Goal: Information Seeking & Learning: Obtain resource

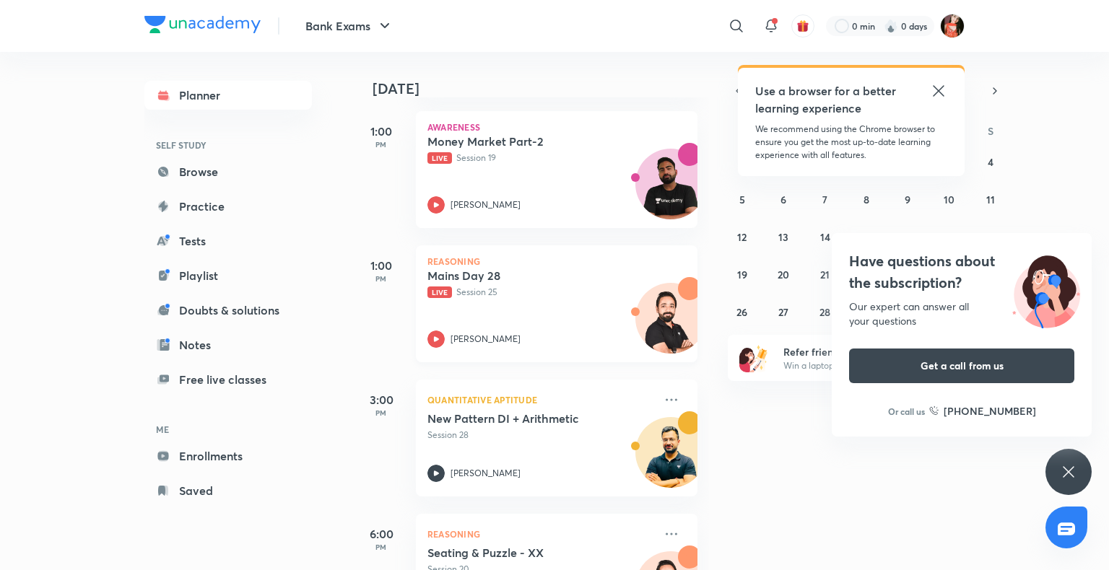
scroll to position [505, 0]
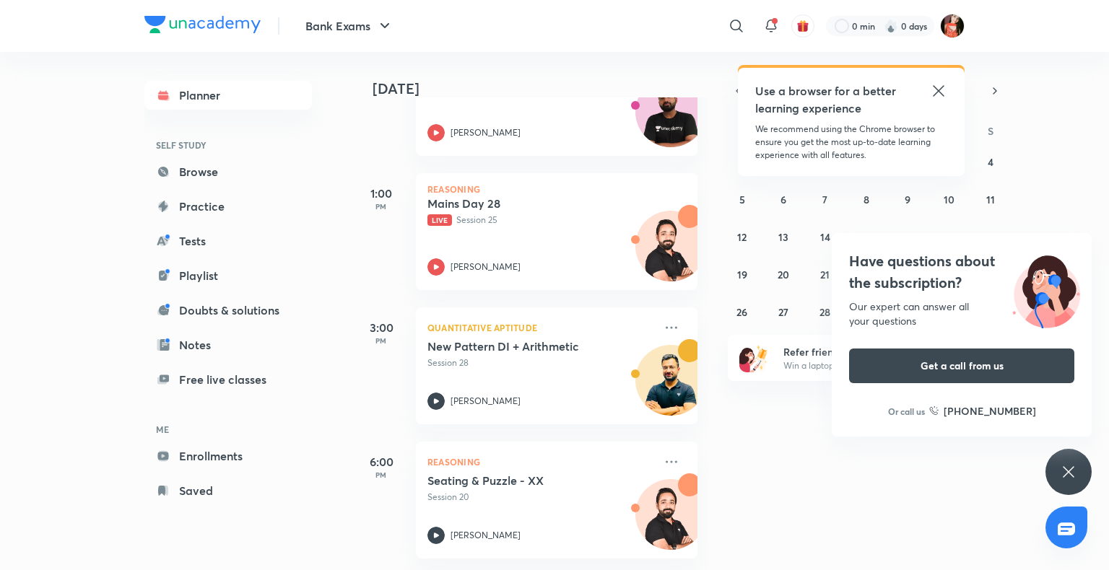
drag, startPoint x: 1060, startPoint y: 470, endPoint x: 1027, endPoint y: 451, distance: 37.5
click at [1059, 470] on div "Have questions about the subscription? Our expert can answer all your questions…" at bounding box center [1068, 472] width 46 height 46
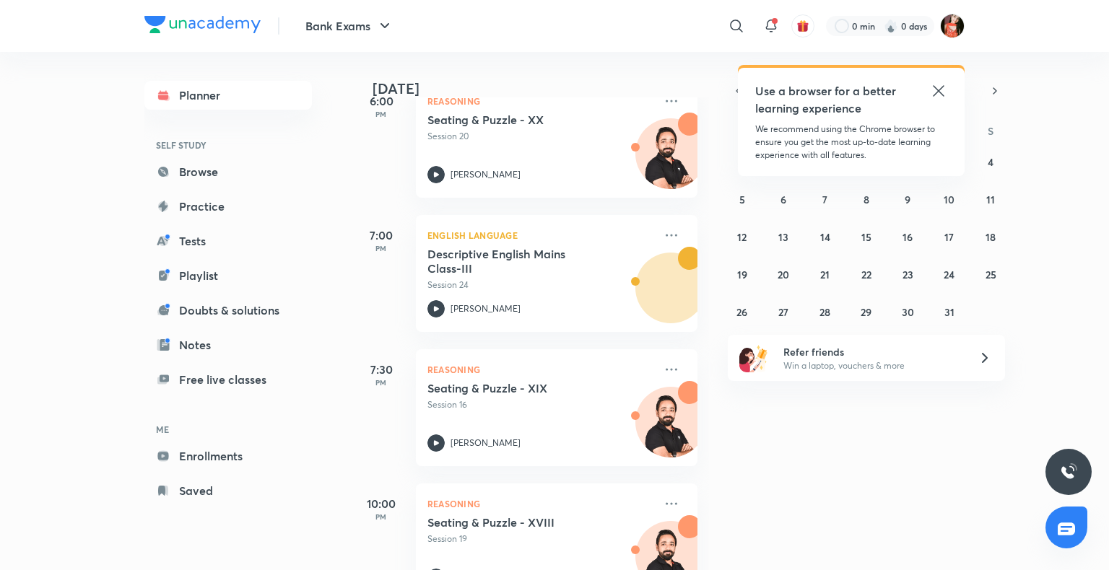
scroll to position [918, 0]
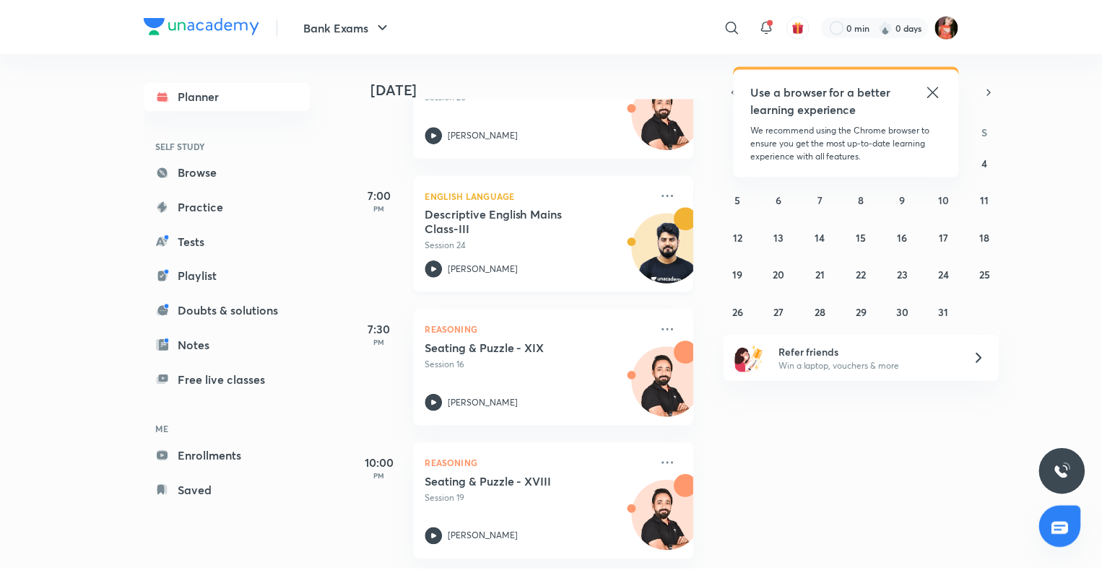
scroll to position [918, 0]
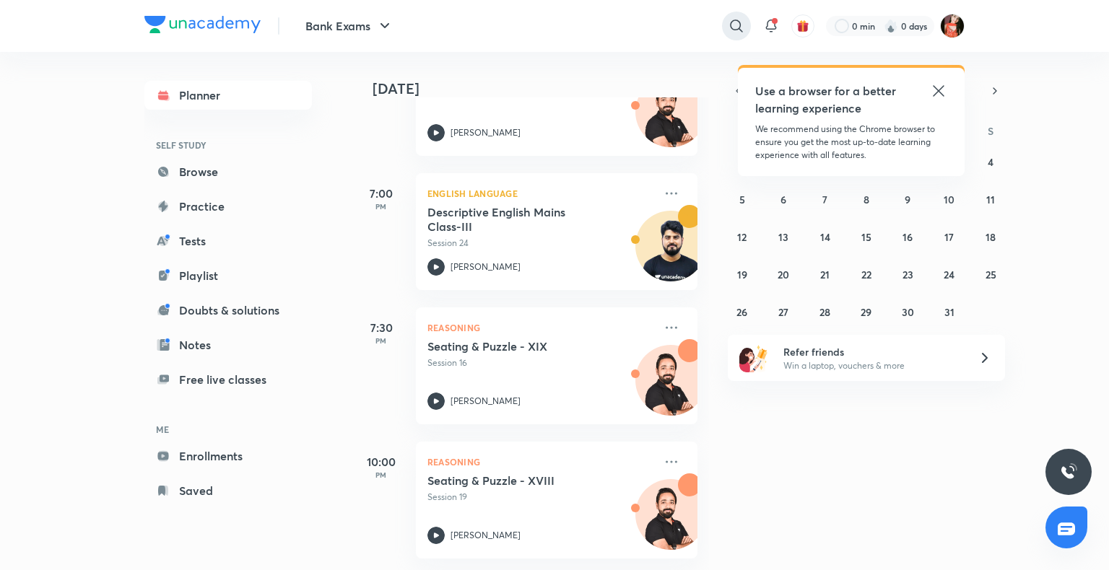
click at [742, 20] on icon at bounding box center [736, 25] width 17 height 17
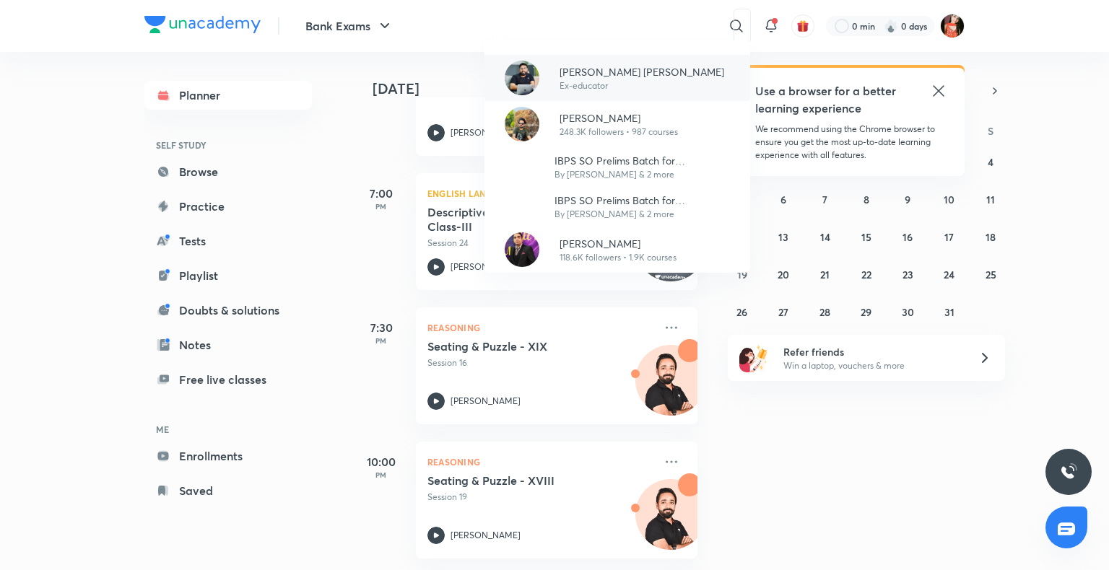
click at [575, 89] on p "Ex-educator" at bounding box center [641, 85] width 165 height 13
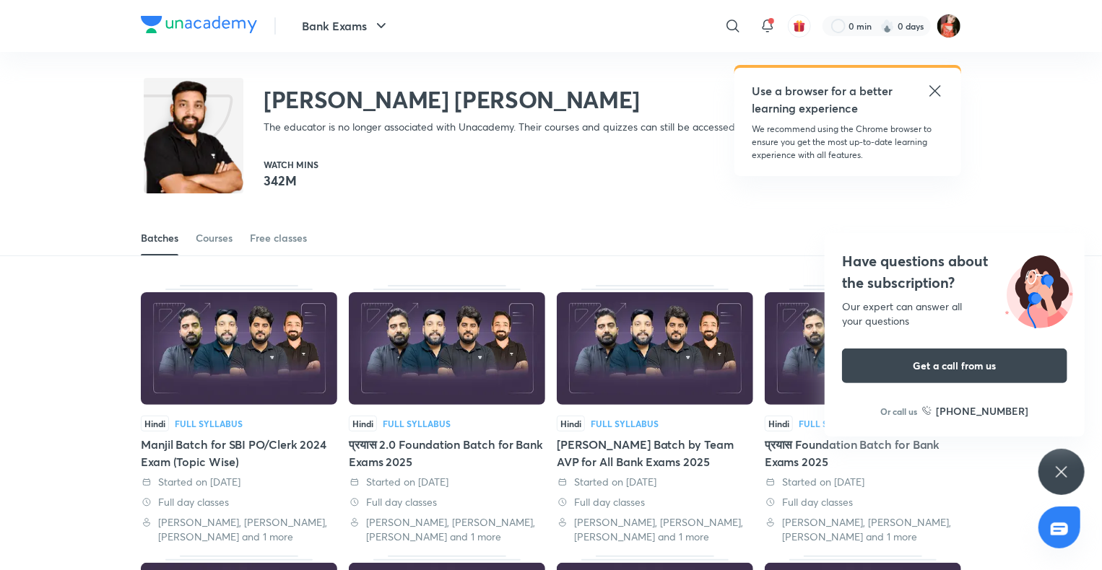
click at [1055, 470] on icon at bounding box center [1061, 471] width 17 height 17
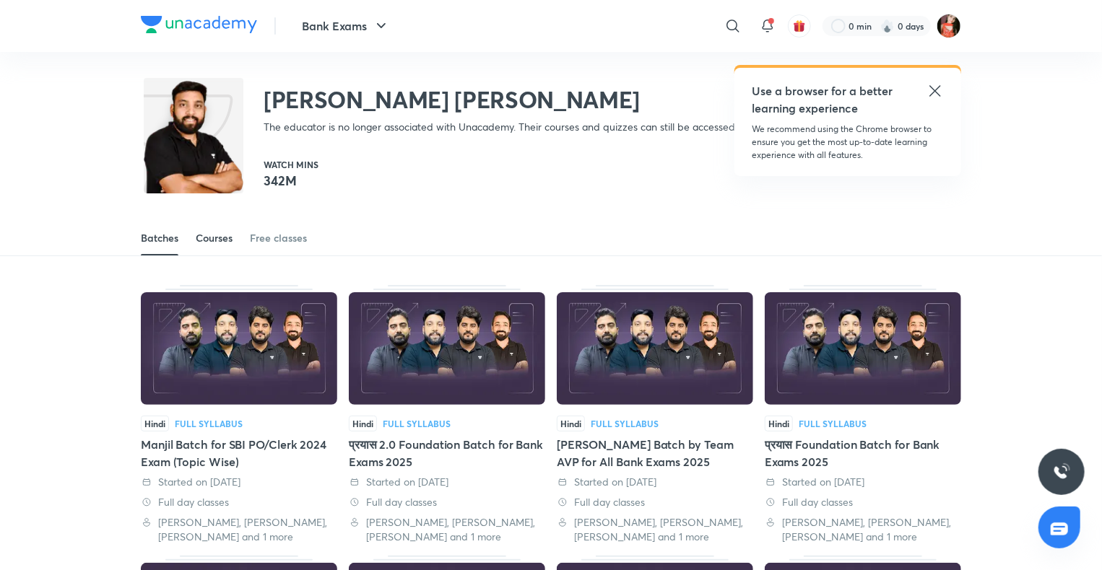
click at [217, 247] on link "Courses" at bounding box center [214, 238] width 37 height 35
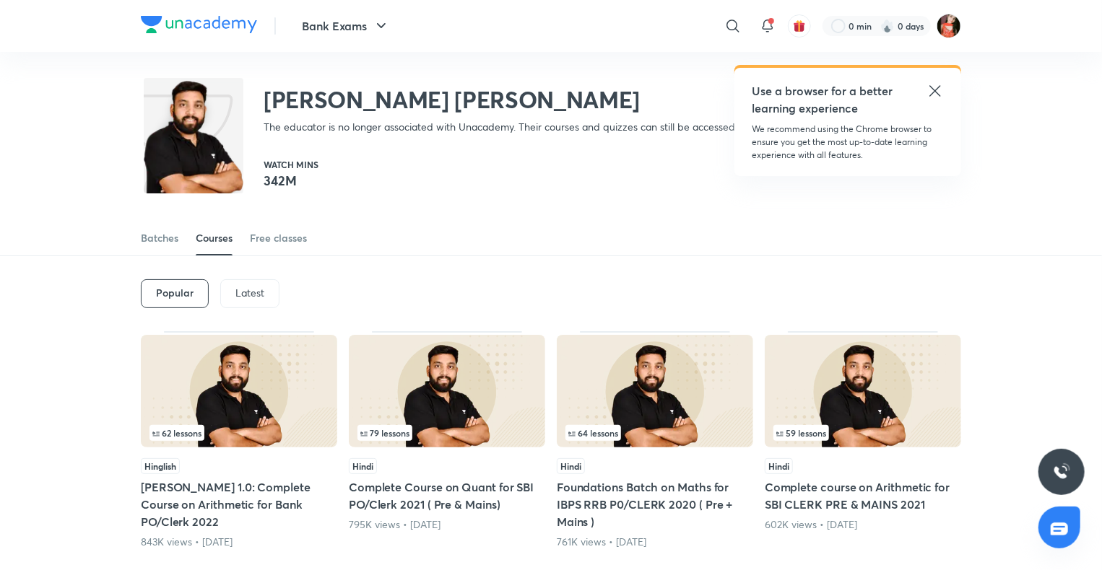
click at [241, 296] on p "Latest" at bounding box center [249, 293] width 29 height 12
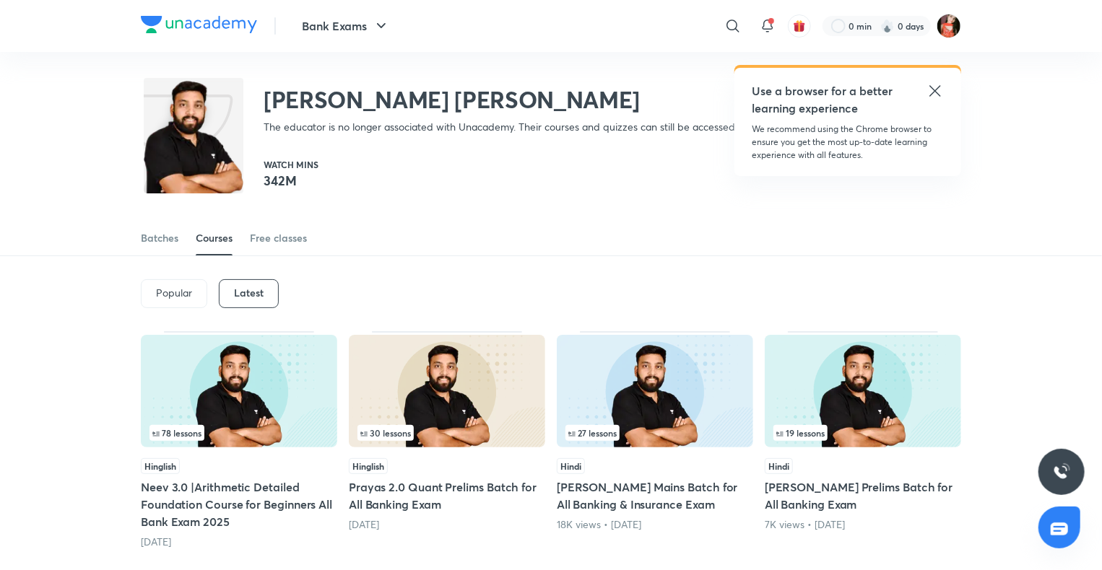
click at [277, 455] on div "78 lessons Hinglish Neev 3.0 |Arithmetic Detailed Foundation Course for Beginne…" at bounding box center [239, 440] width 196 height 218
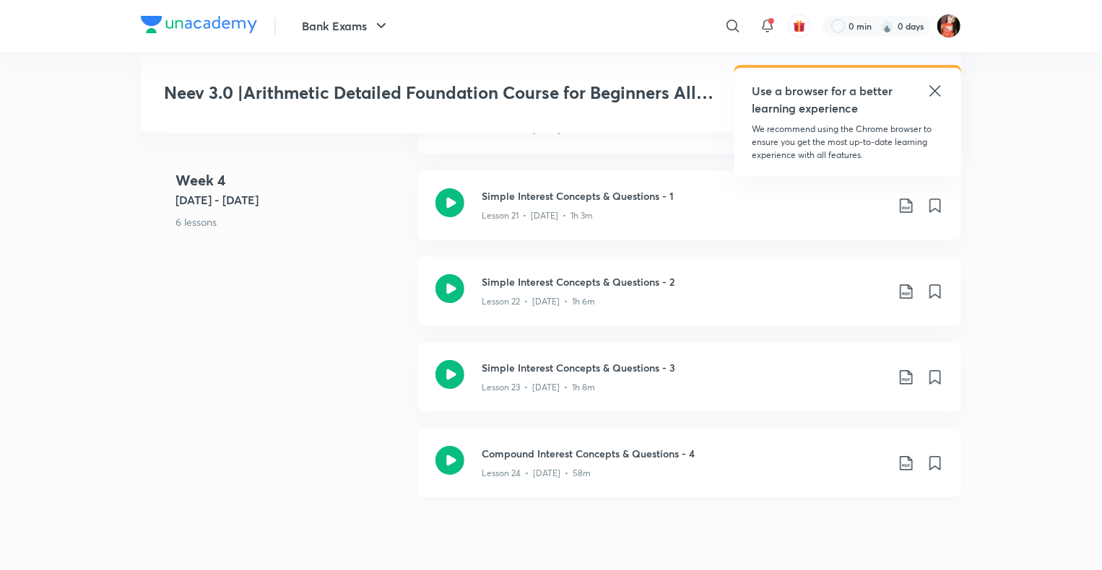
scroll to position [2599, 0]
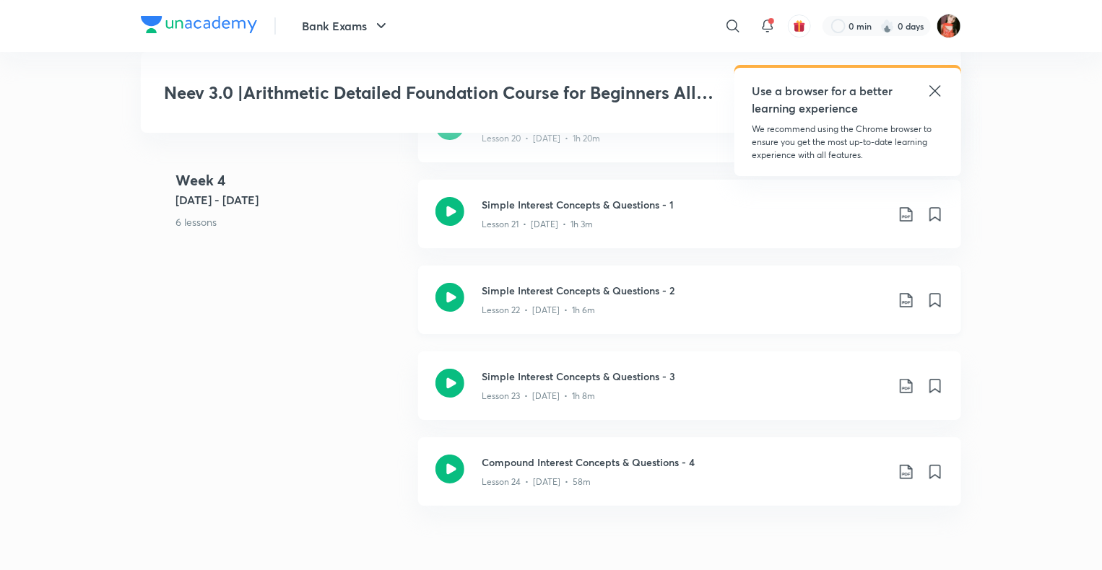
click at [902, 293] on icon at bounding box center [905, 300] width 12 height 14
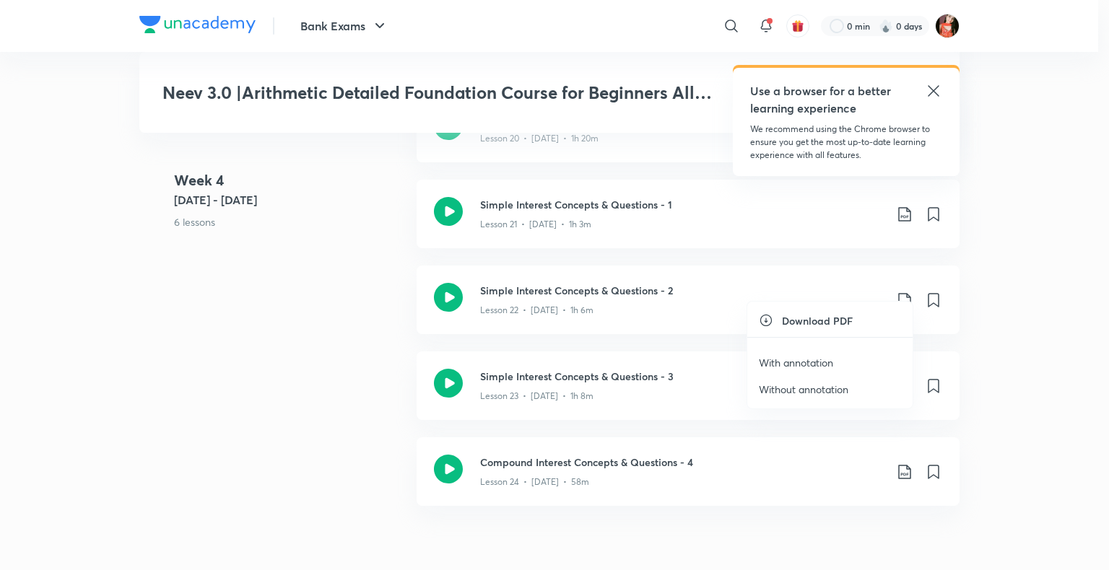
click at [801, 387] on p "Without annotation" at bounding box center [804, 389] width 90 height 15
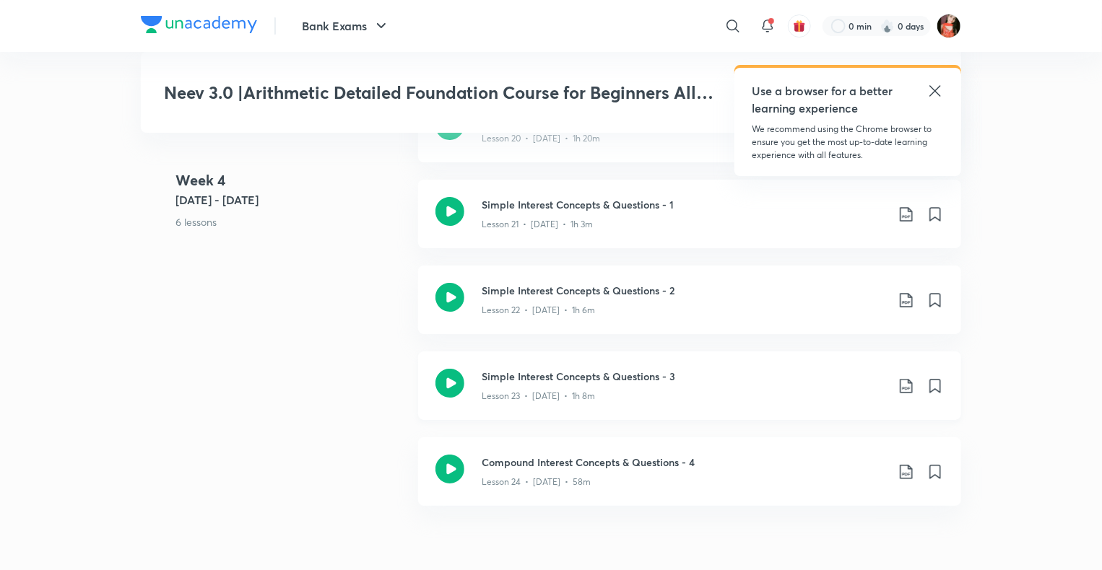
click at [904, 379] on icon at bounding box center [905, 386] width 12 height 14
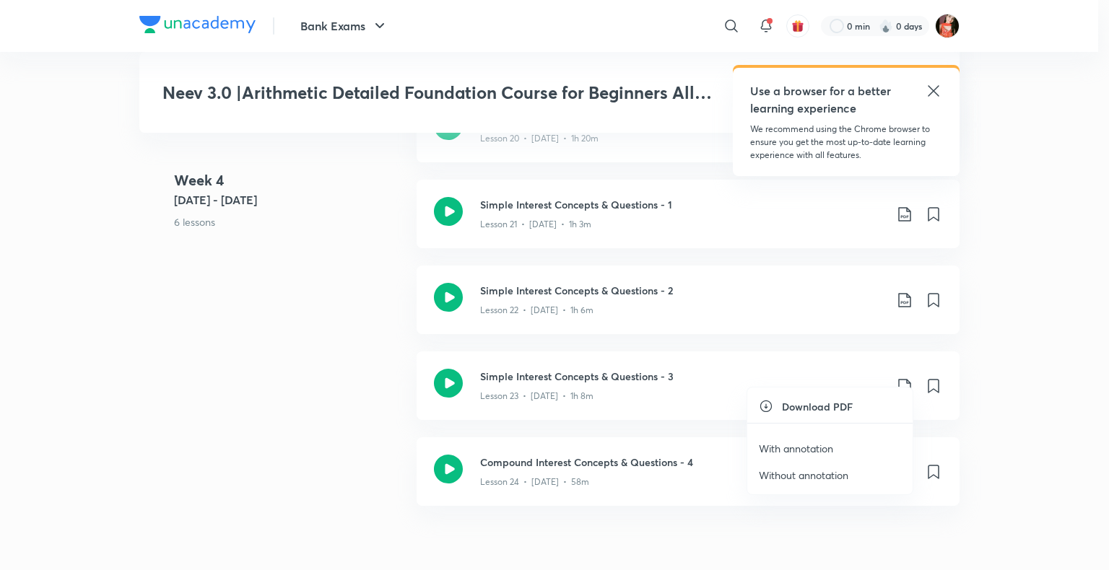
click at [814, 475] on p "Without annotation" at bounding box center [804, 475] width 90 height 15
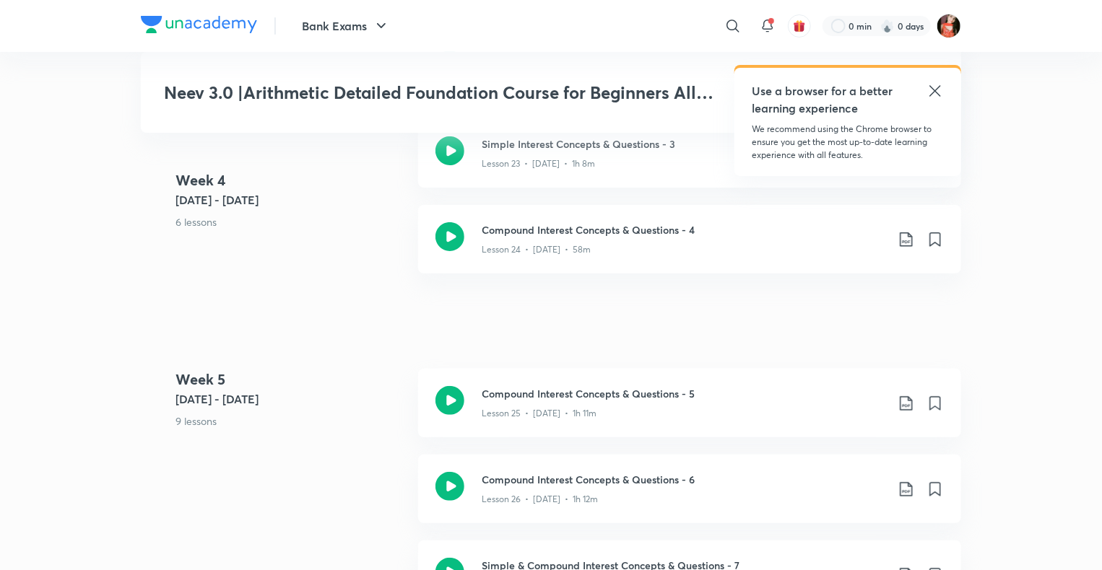
scroll to position [2815, 0]
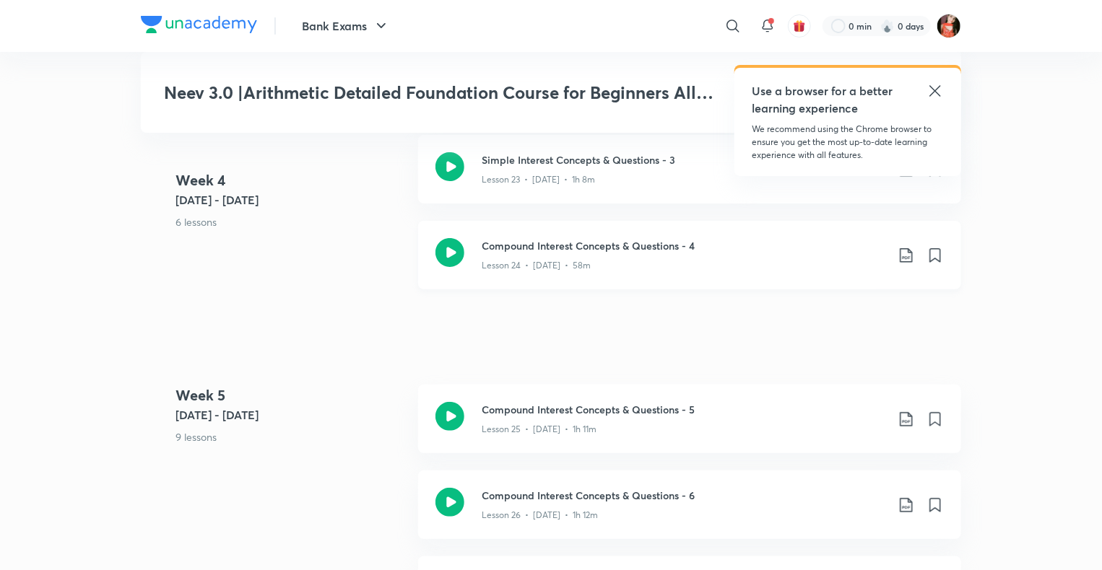
click at [903, 247] on icon at bounding box center [905, 255] width 17 height 17
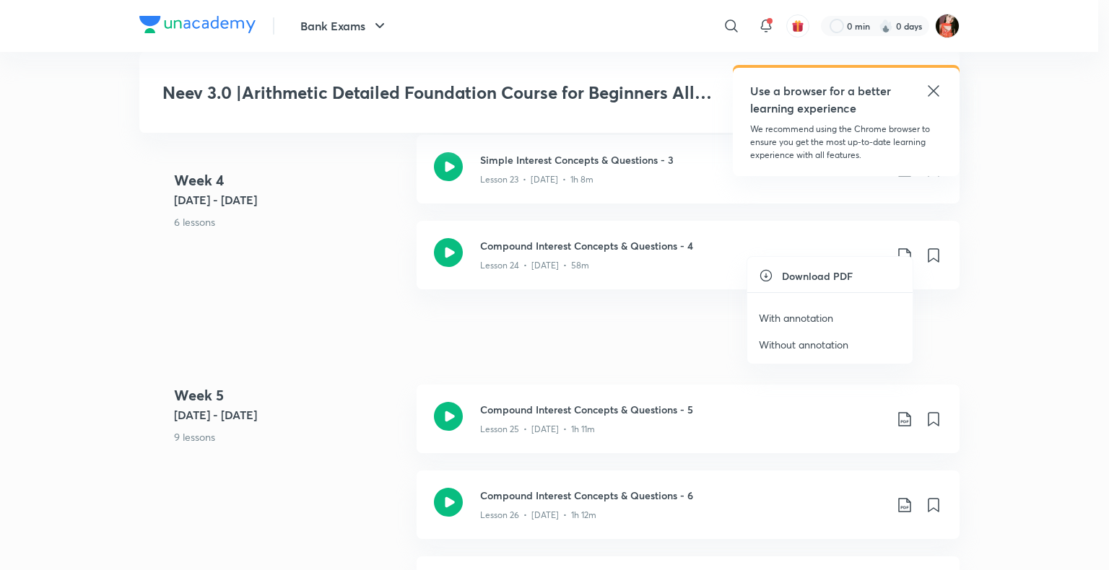
click at [809, 342] on p "Without annotation" at bounding box center [804, 344] width 90 height 15
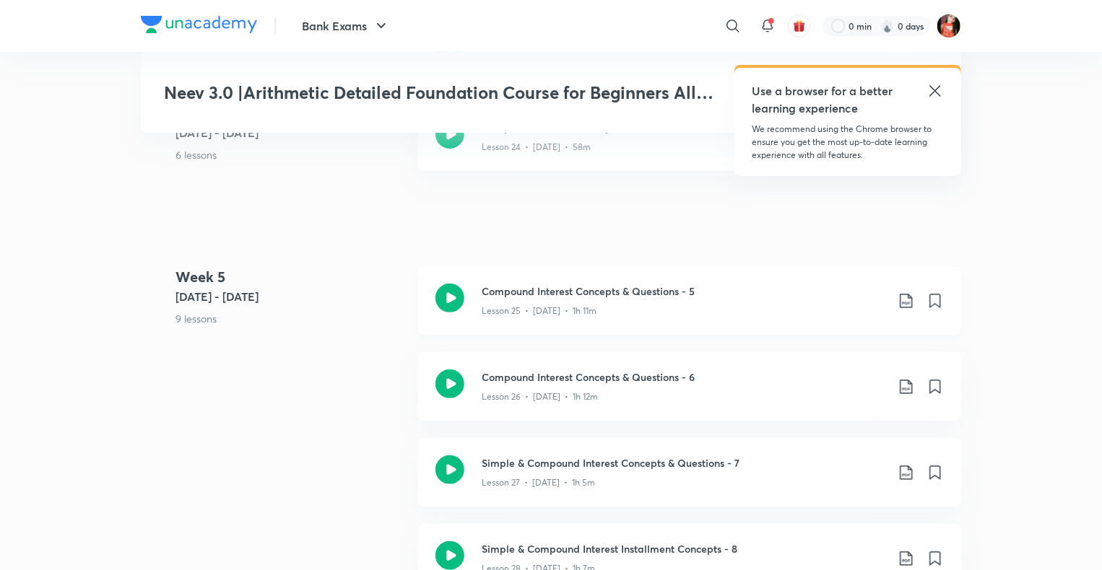
scroll to position [2960, 0]
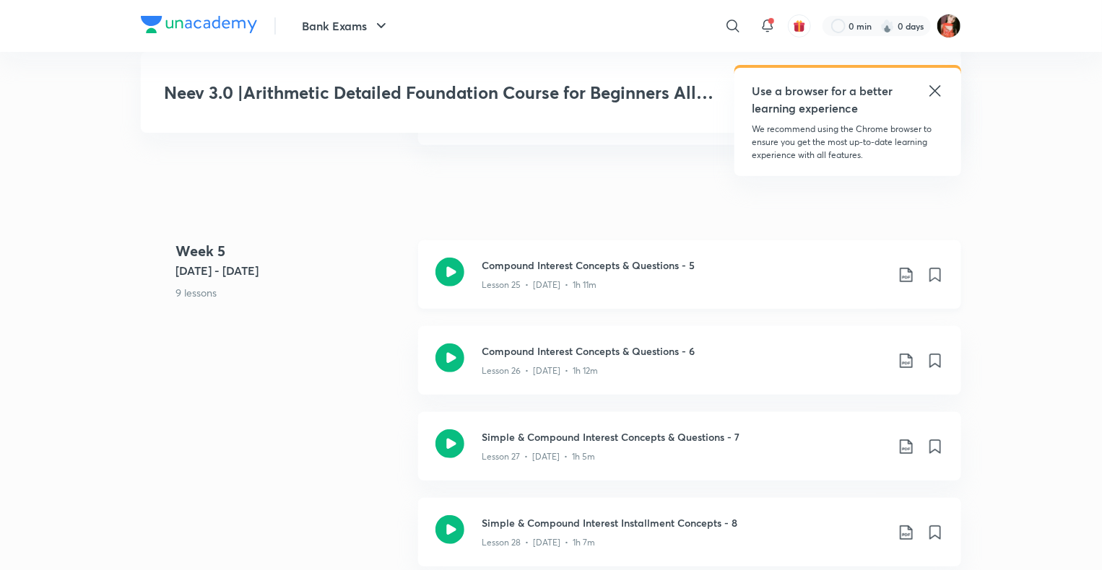
click at [907, 266] on icon at bounding box center [905, 274] width 17 height 17
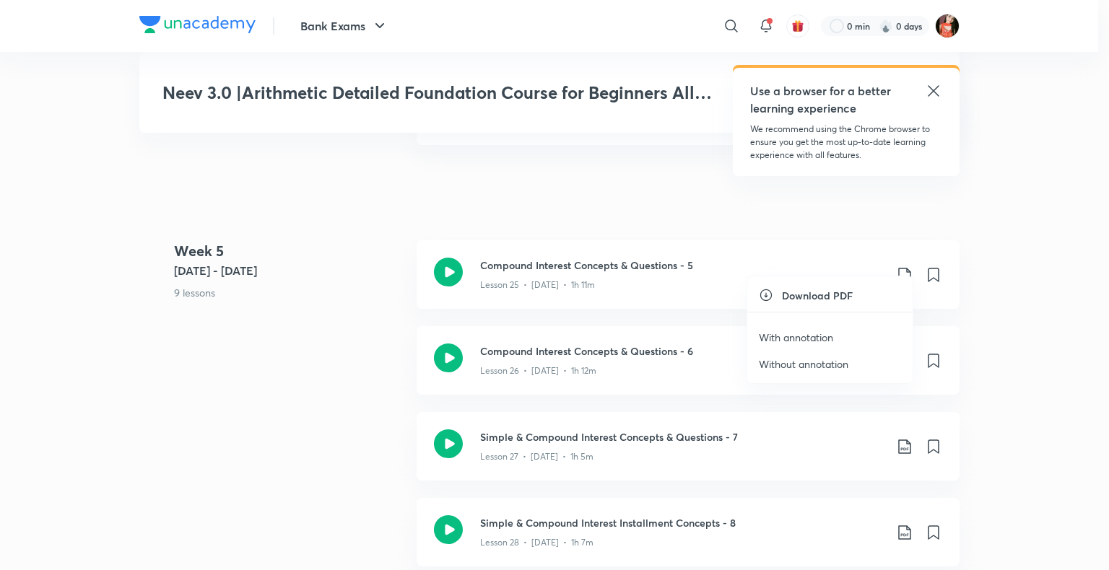
click at [789, 364] on p "Without annotation" at bounding box center [804, 364] width 90 height 15
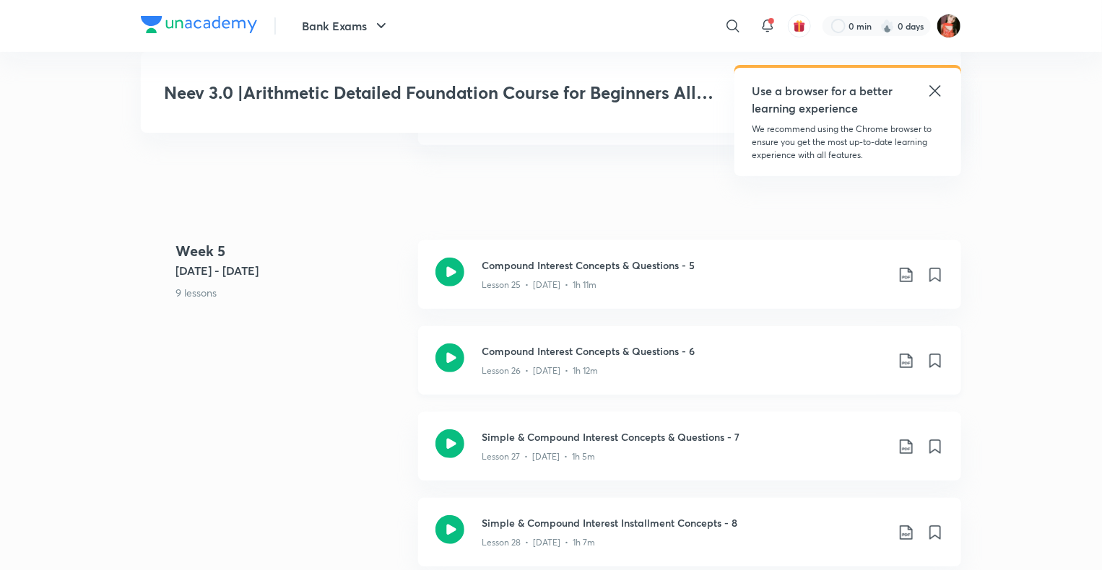
click at [911, 352] on icon at bounding box center [905, 360] width 17 height 17
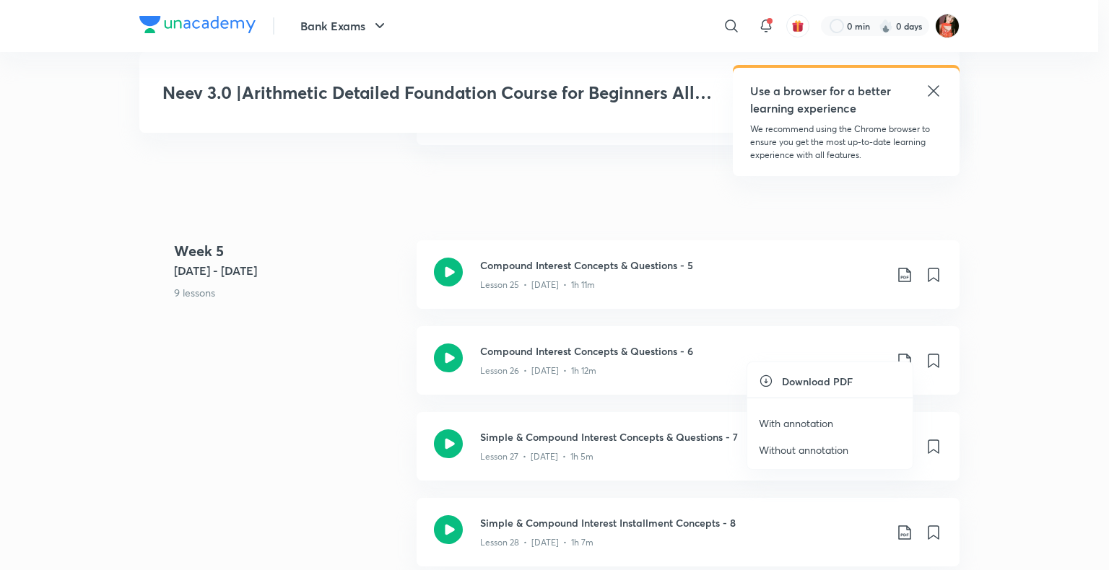
click at [822, 453] on p "Without annotation" at bounding box center [804, 450] width 90 height 15
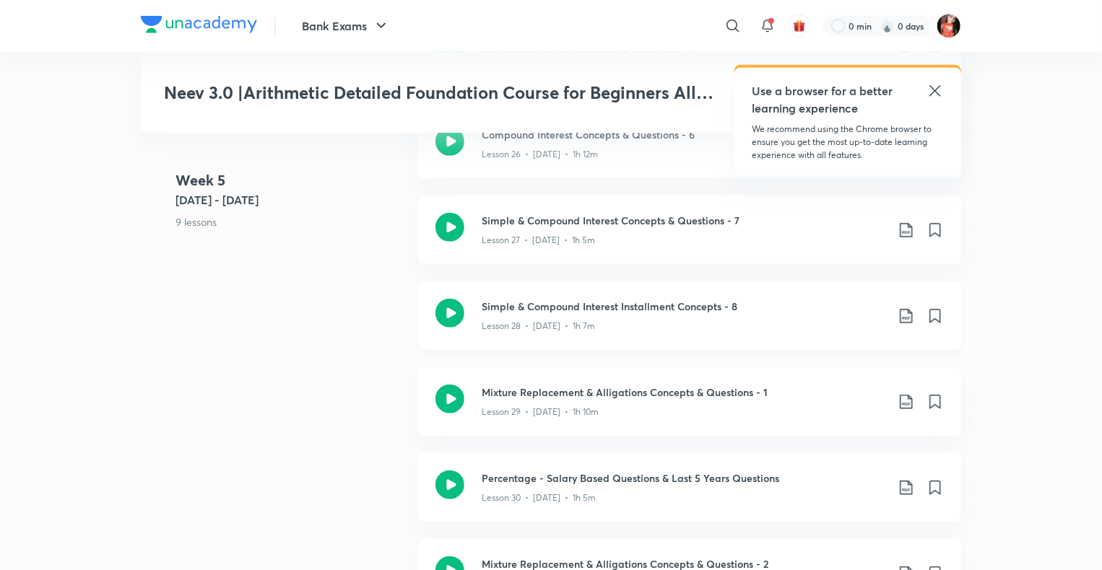
scroll to position [3104, 0]
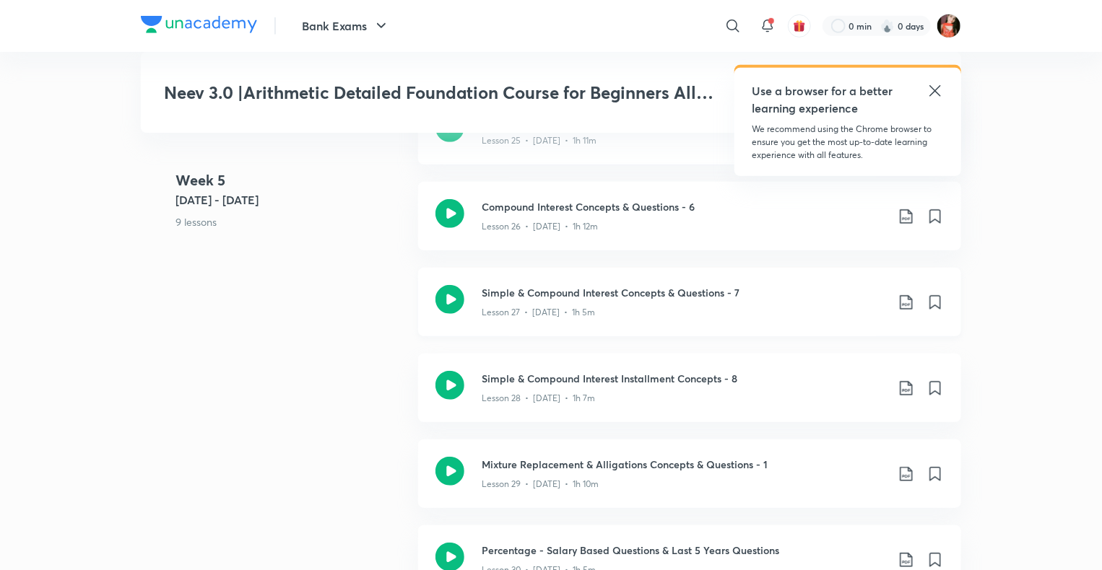
click at [904, 294] on icon at bounding box center [905, 302] width 17 height 17
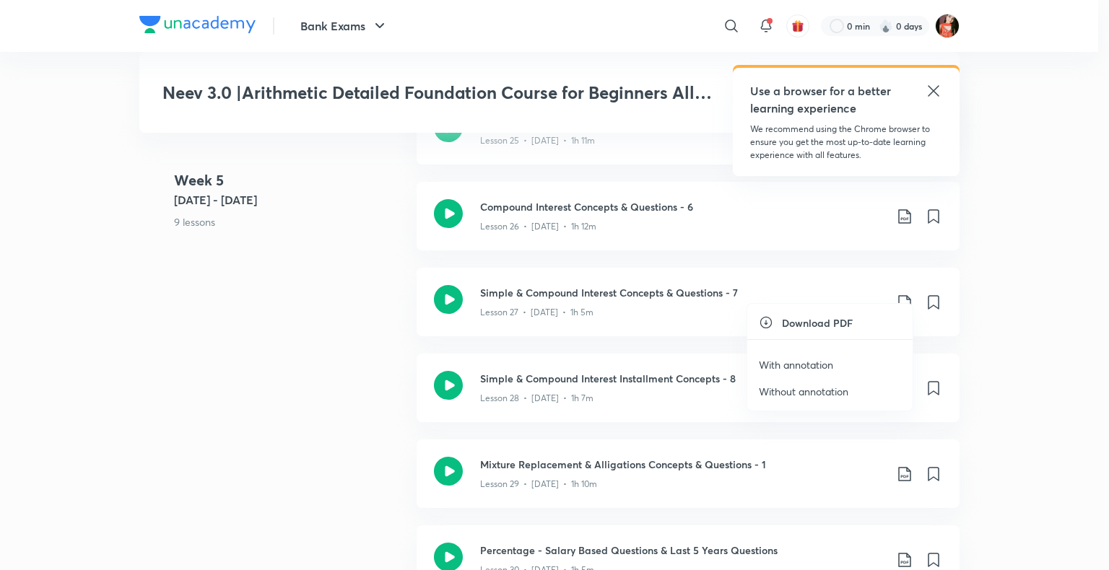
click at [790, 391] on p "Without annotation" at bounding box center [804, 391] width 90 height 15
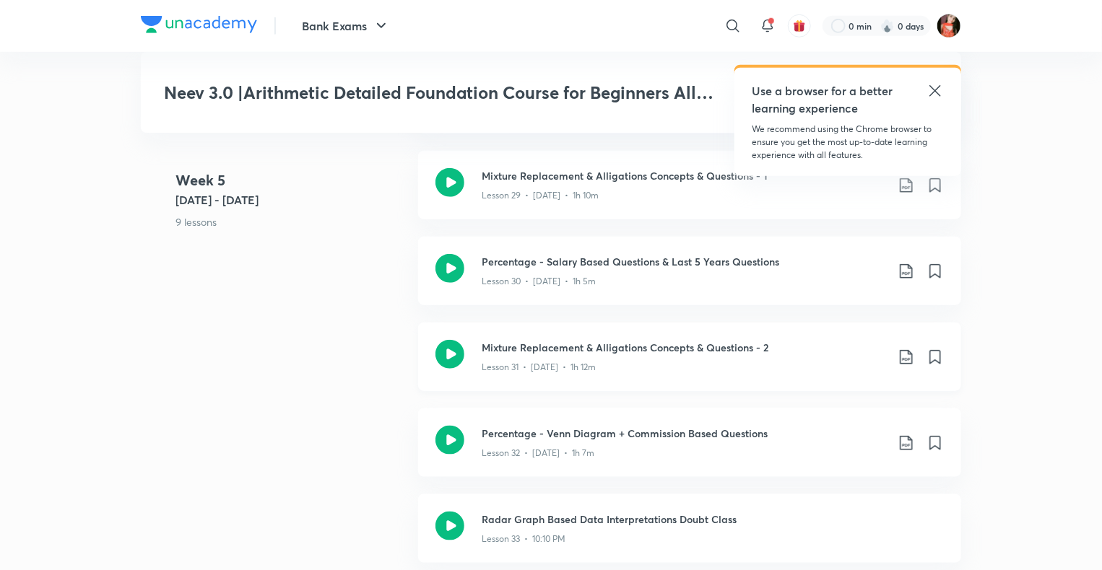
scroll to position [3321, 0]
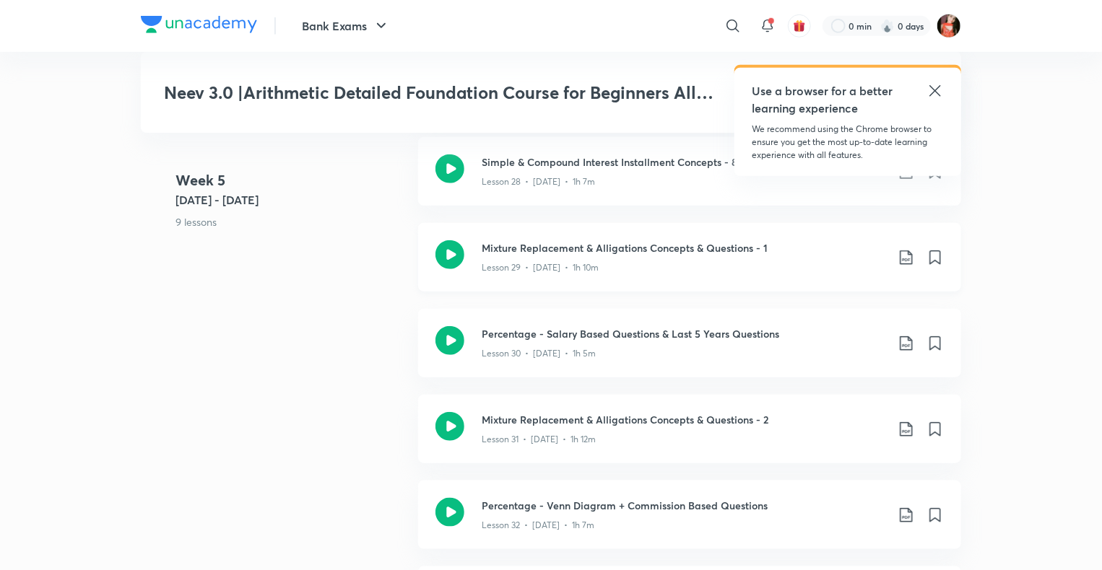
click at [910, 251] on icon at bounding box center [905, 258] width 12 height 14
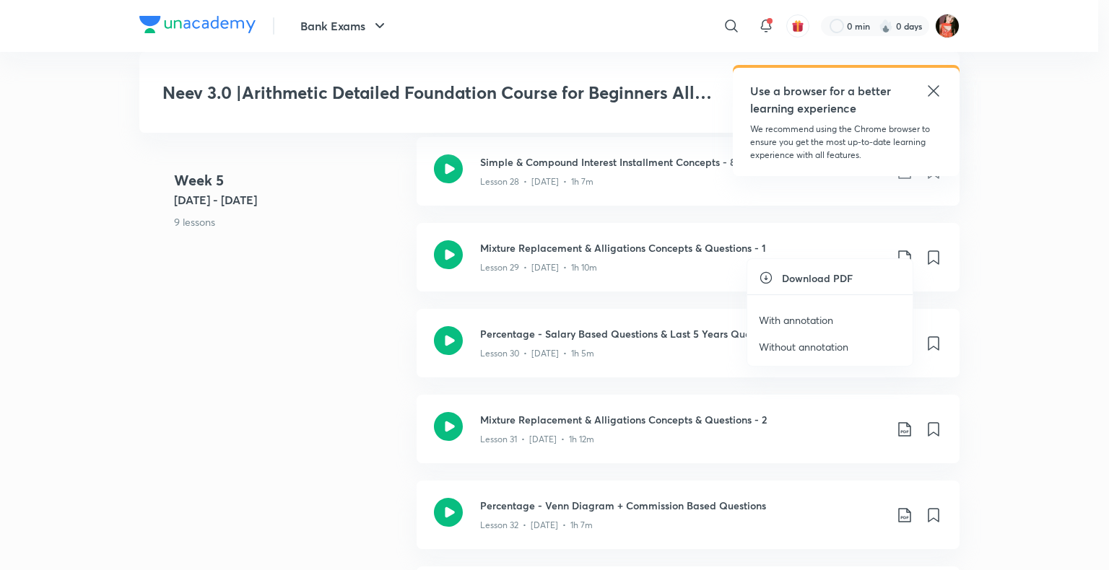
click at [816, 345] on p "Without annotation" at bounding box center [804, 346] width 90 height 15
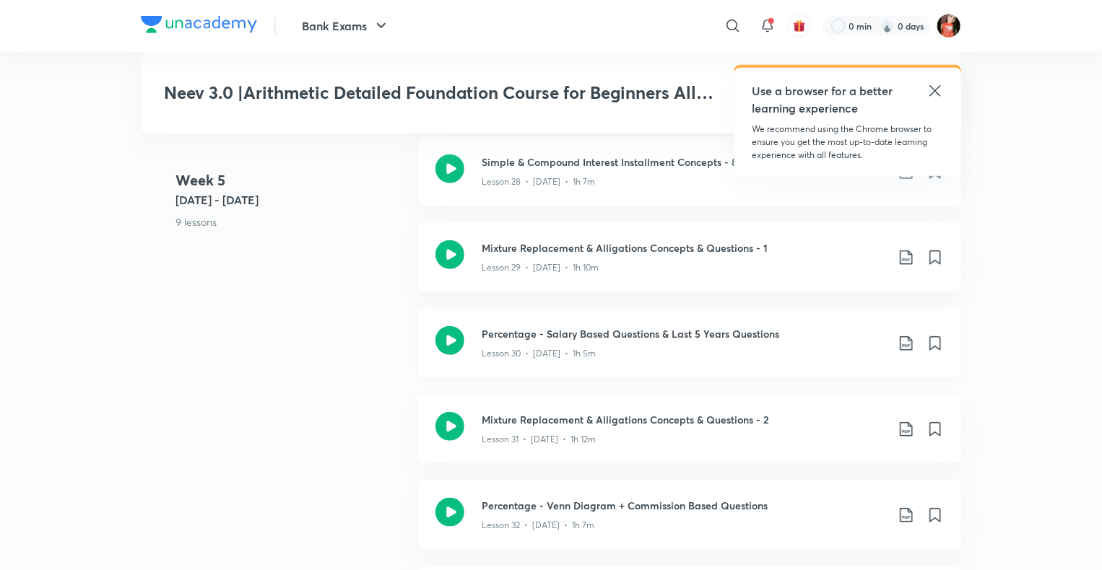
click at [910, 335] on icon at bounding box center [905, 343] width 17 height 17
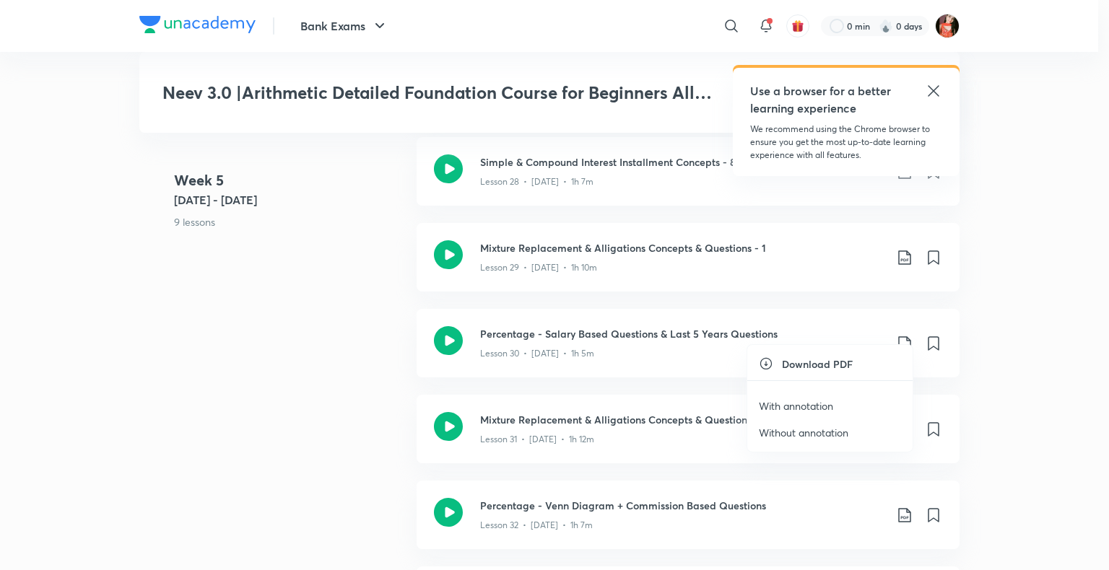
click at [297, 378] on div at bounding box center [554, 285] width 1109 height 570
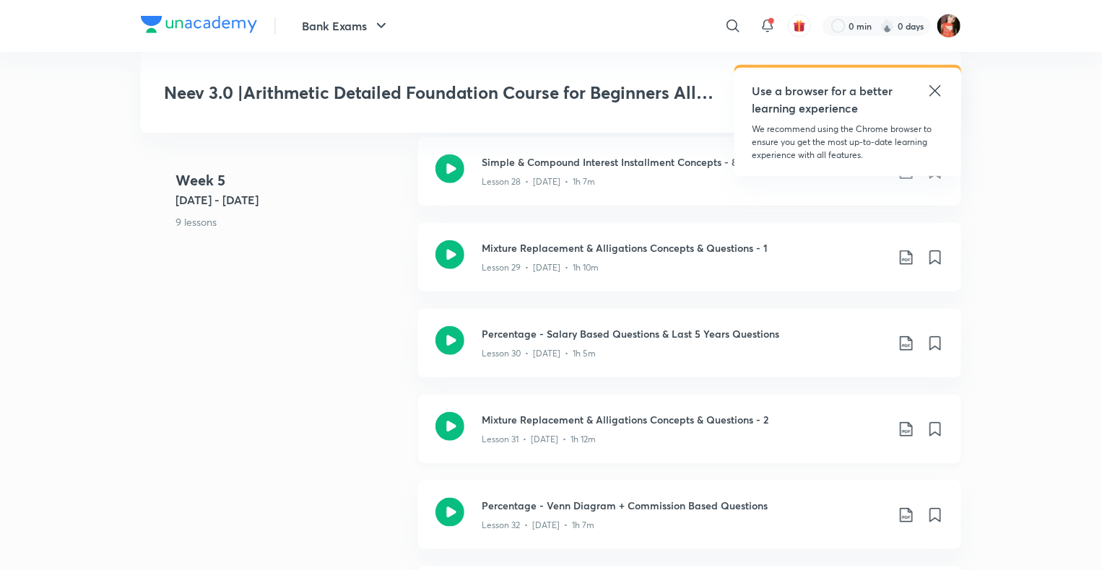
click at [901, 421] on icon at bounding box center [905, 429] width 17 height 17
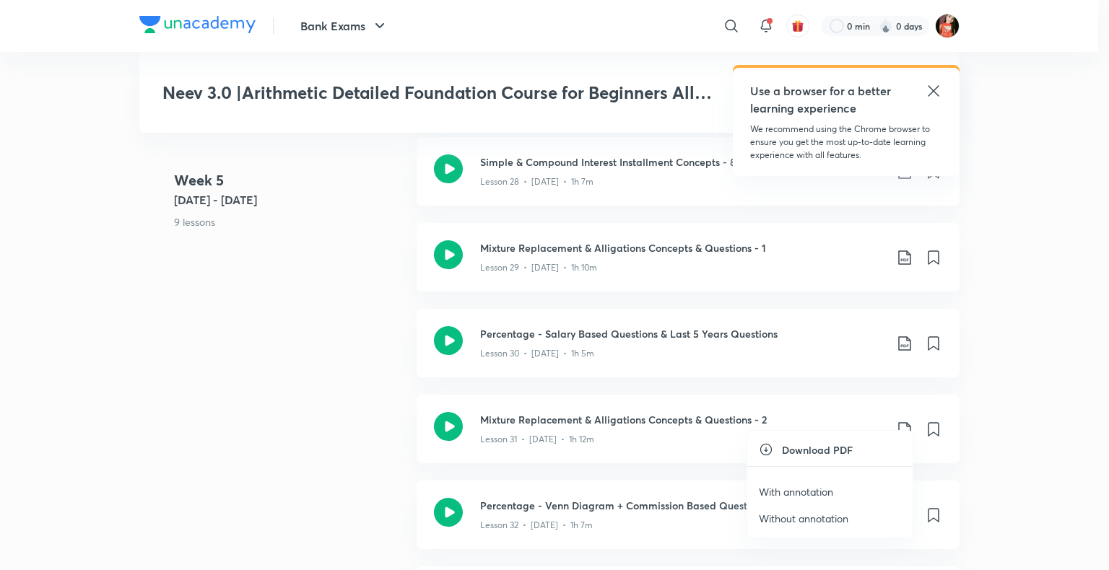
click at [787, 513] on p "Without annotation" at bounding box center [804, 518] width 90 height 15
